Goal: Navigation & Orientation: Find specific page/section

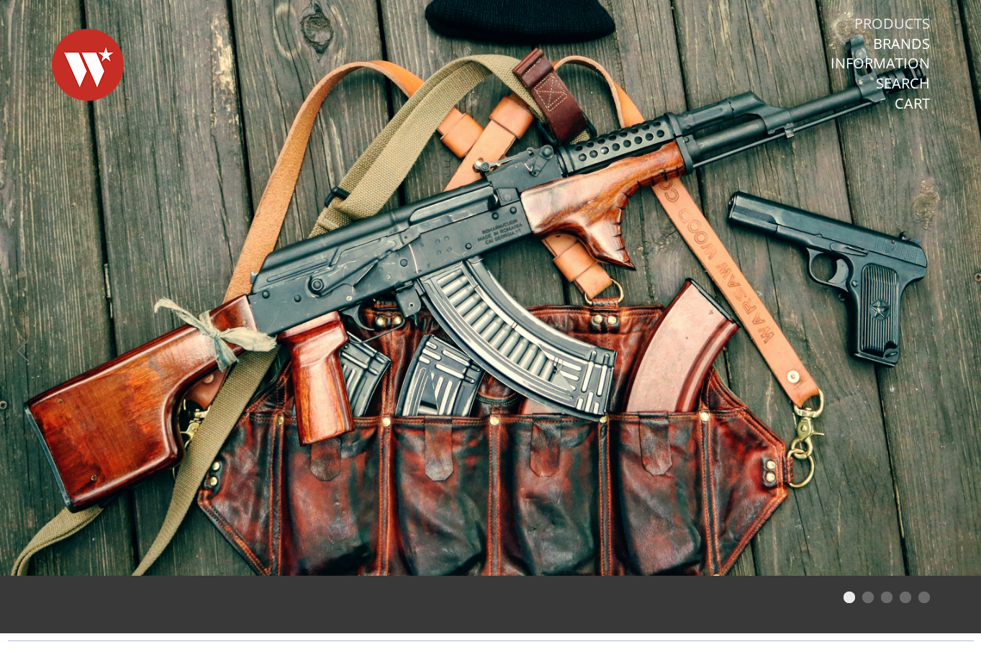
click at [916, 20] on link "Products" at bounding box center [892, 23] width 76 height 19
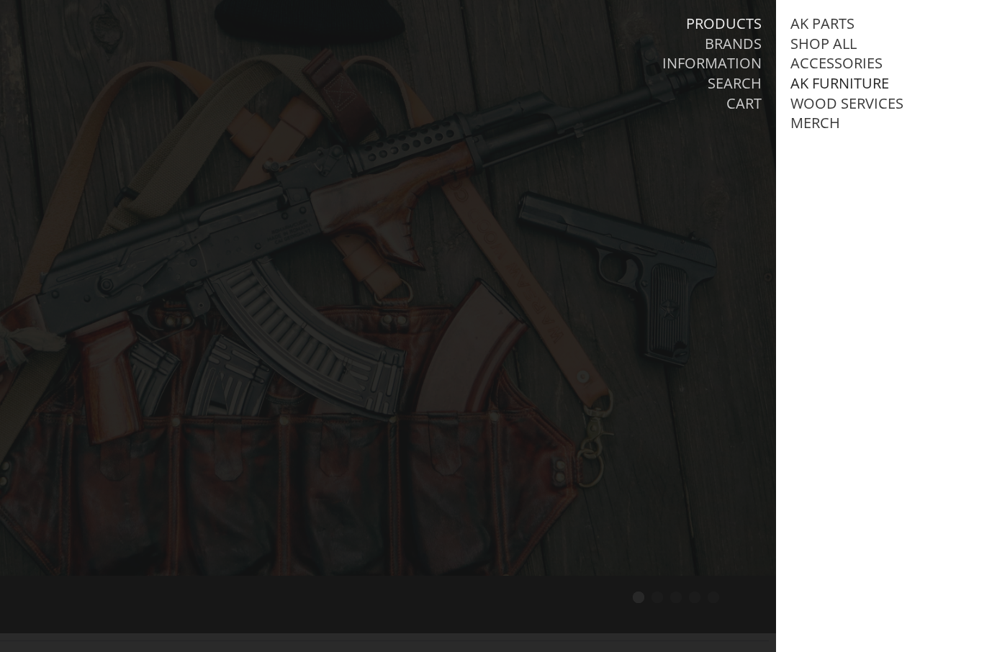
click at [845, 82] on link "AK Furniture" at bounding box center [839, 83] width 99 height 19
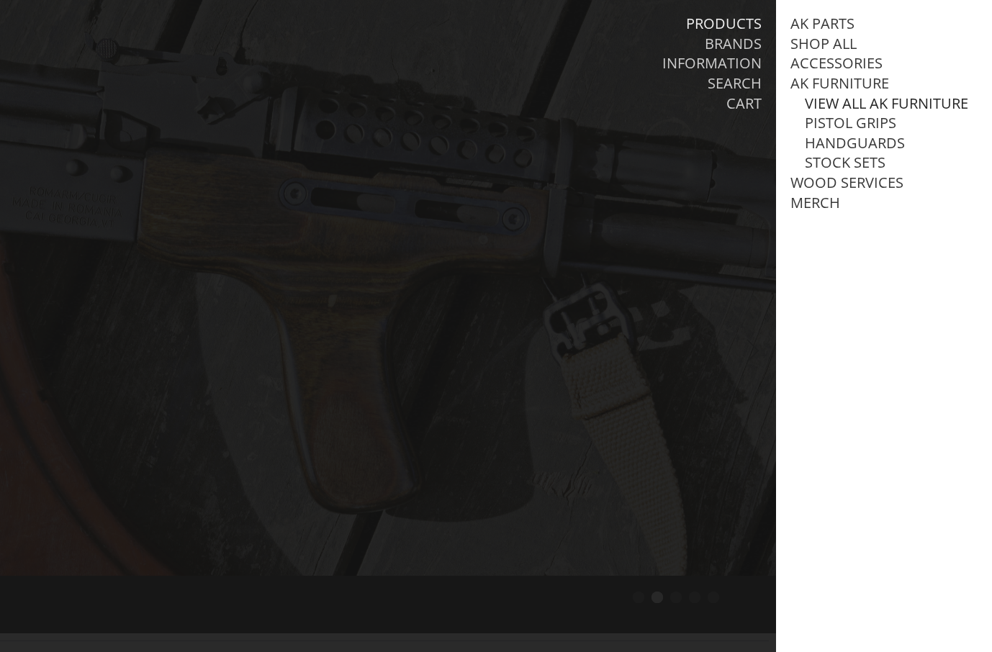
click at [860, 104] on link "View all AK Furniture" at bounding box center [885, 103] width 163 height 19
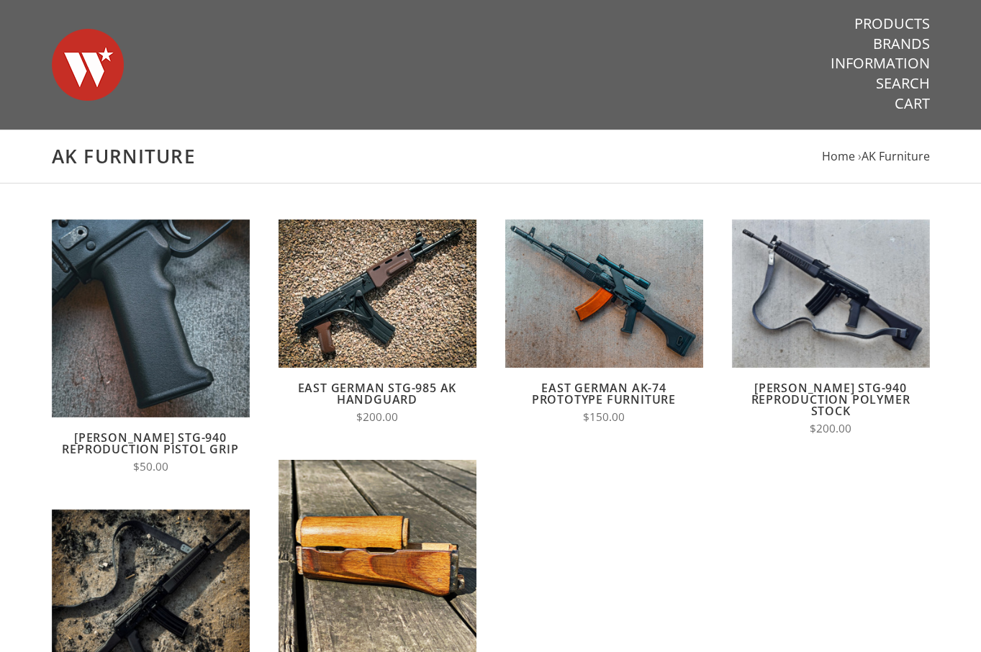
click at [907, 12] on nav "Products Brands Information Search Cart" at bounding box center [801, 64] width 258 height 128
click at [910, 28] on link "Products" at bounding box center [892, 23] width 76 height 19
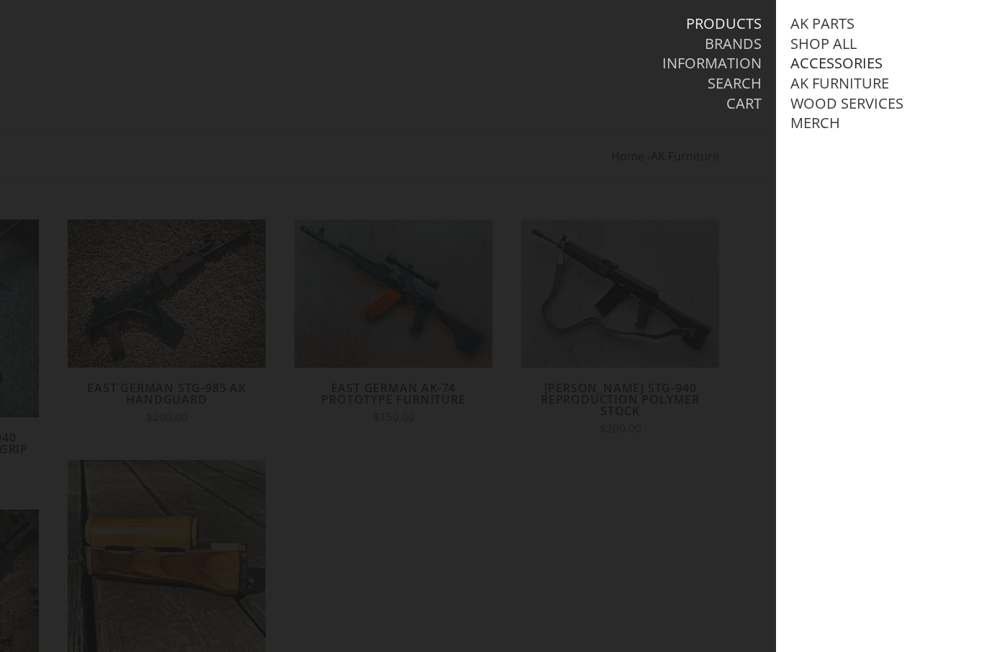
click at [863, 68] on link "Accessories" at bounding box center [836, 63] width 92 height 19
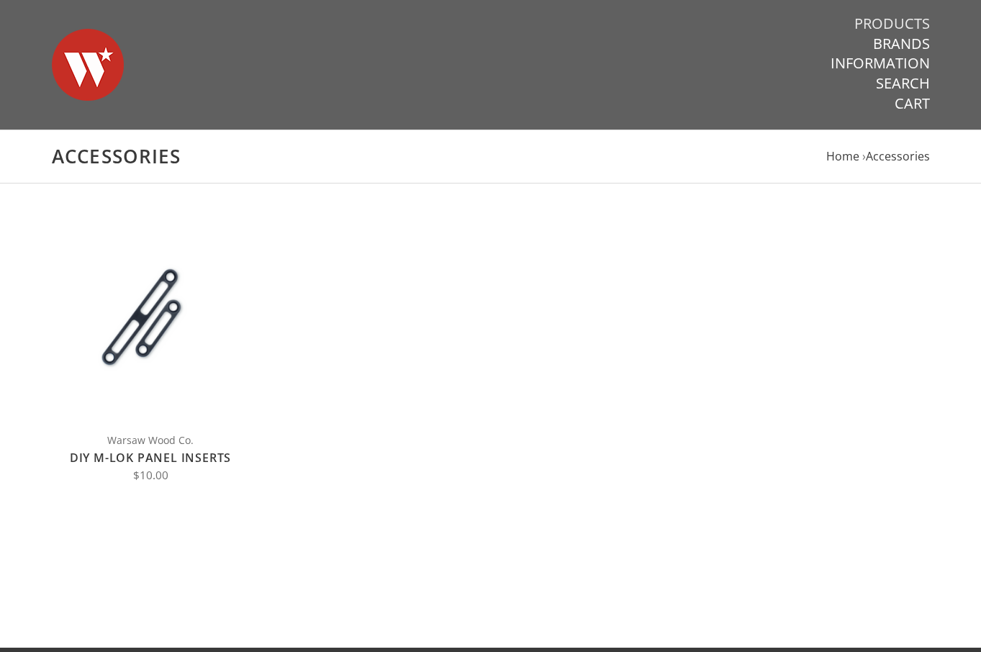
click at [900, 24] on link "Products" at bounding box center [892, 23] width 76 height 19
